Goal: Task Accomplishment & Management: Use online tool/utility

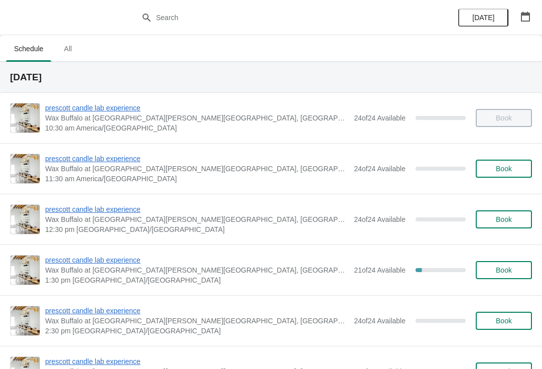
click at [79, 52] on span "All" at bounding box center [67, 49] width 25 height 18
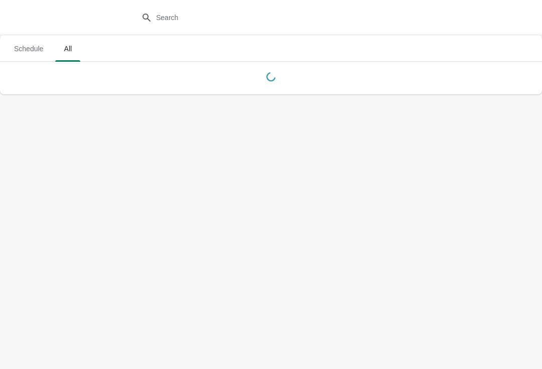
click at [41, 39] on button "Schedule" at bounding box center [28, 49] width 49 height 26
click at [522, 17] on icon "button" at bounding box center [525, 17] width 10 height 10
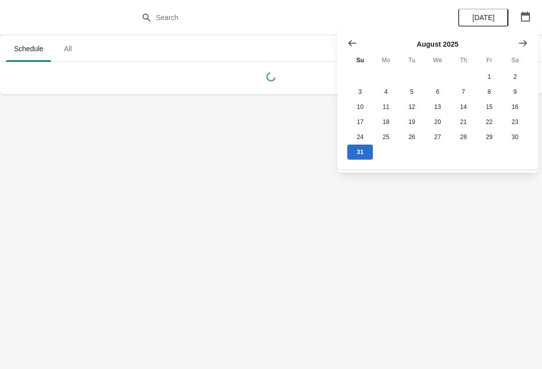
click at [521, 48] on icon "Show next month, September 2025" at bounding box center [523, 43] width 10 height 10
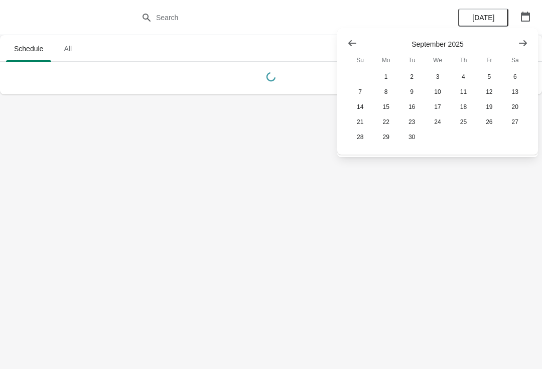
click at [515, 47] on button "Show next month, October 2025" at bounding box center [523, 43] width 18 height 18
click at [525, 43] on icon "Show next month, October 2025" at bounding box center [523, 43] width 8 height 6
click at [531, 46] on button "Show next month, December 2025" at bounding box center [523, 43] width 18 height 18
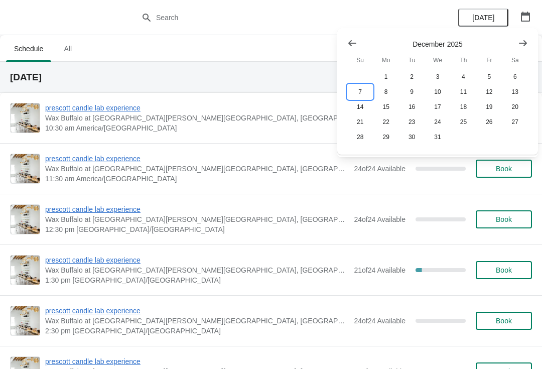
click at [361, 96] on button "7" at bounding box center [360, 91] width 26 height 15
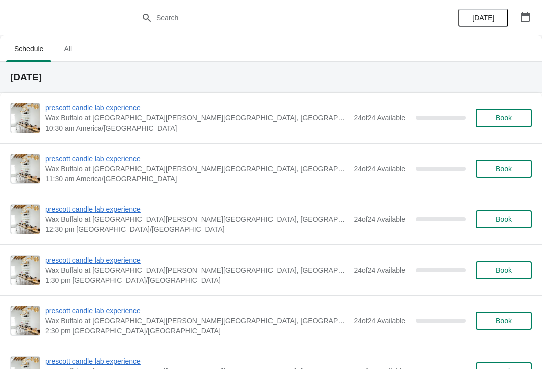
click at [66, 50] on span "All" at bounding box center [67, 49] width 25 height 18
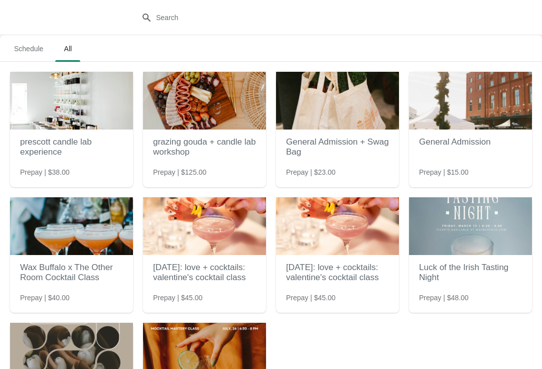
click at [347, 116] on img at bounding box center [337, 101] width 123 height 58
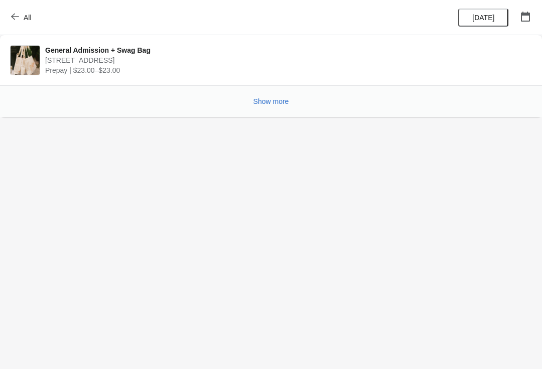
click at [272, 103] on span "Show more" at bounding box center [271, 101] width 36 height 8
click at [281, 96] on button "Show more" at bounding box center [271, 101] width 44 height 18
click at [6, 18] on button "All" at bounding box center [22, 18] width 35 height 18
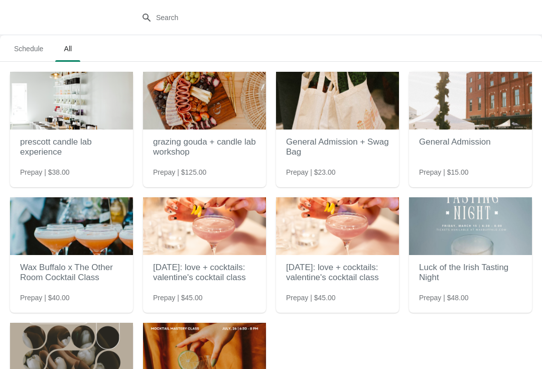
click at [21, 46] on span "Schedule" at bounding box center [28, 49] width 45 height 18
